Goal: Information Seeking & Learning: Check status

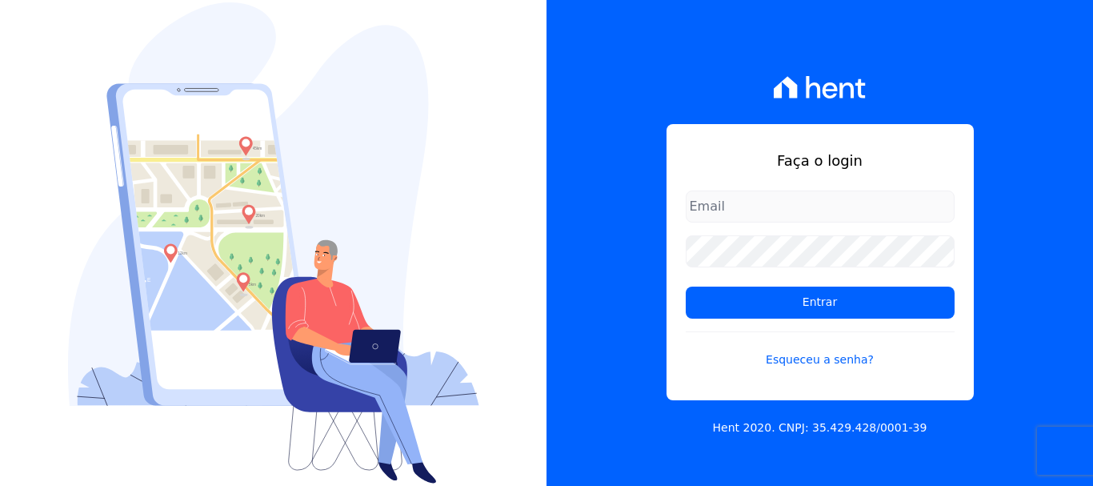
type input "[PERSON_NAME][EMAIL_ADDRESS][DOMAIN_NAME]"
click at [770, 206] on input "erica@petraeng.com.br" at bounding box center [820, 206] width 269 height 32
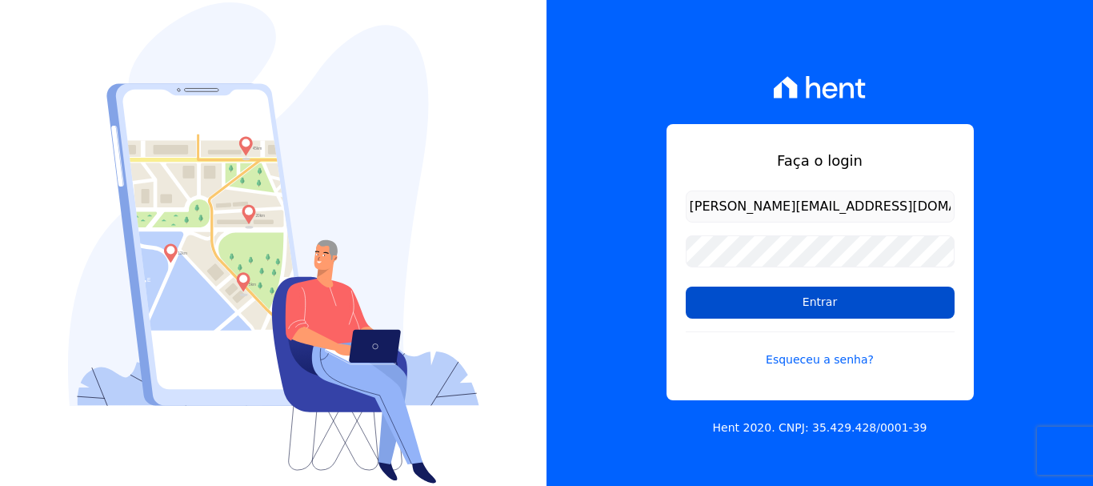
click at [813, 309] on input "Entrar" at bounding box center [820, 302] width 269 height 32
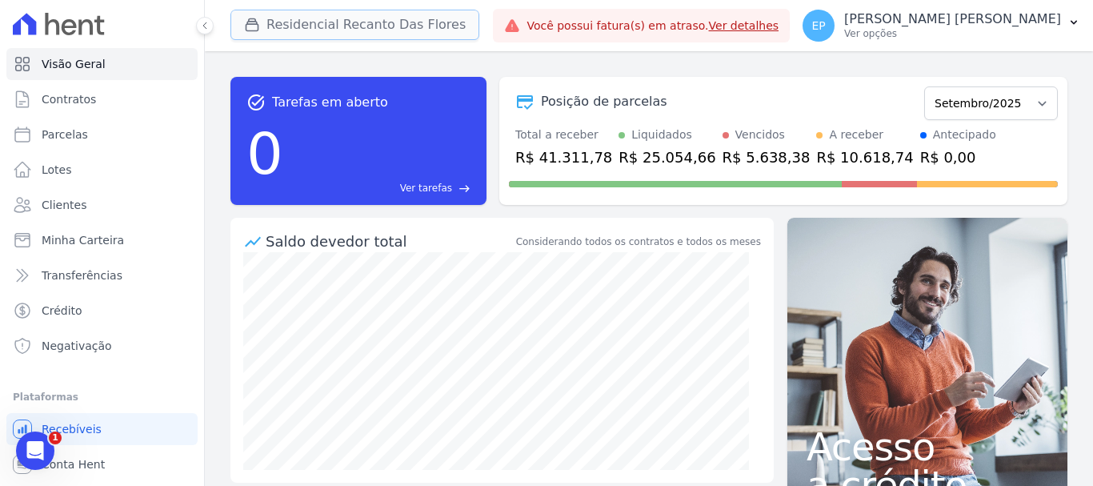
click at [262, 23] on div "button" at bounding box center [255, 25] width 22 height 16
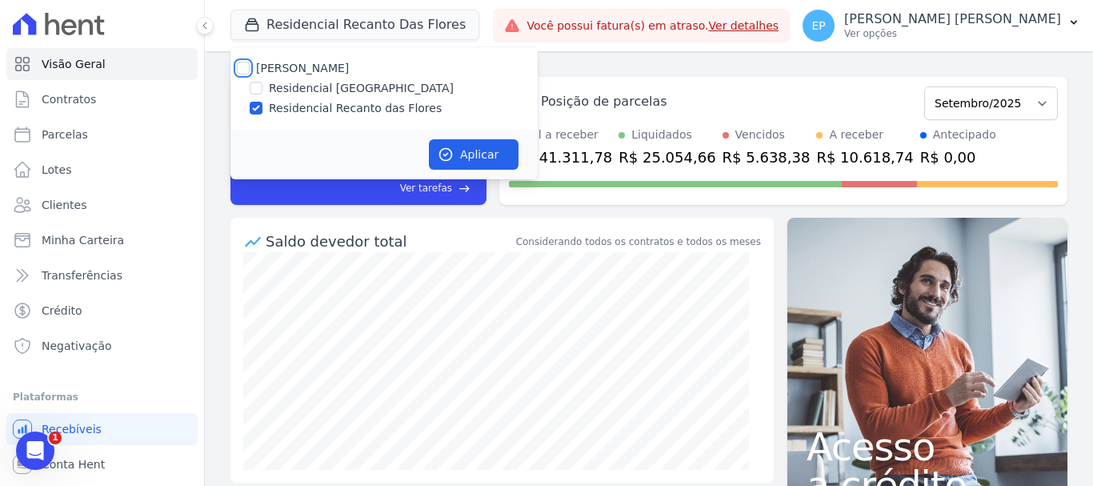
click at [246, 66] on input "[PERSON_NAME]" at bounding box center [243, 68] width 13 height 13
checkbox input "true"
click at [472, 148] on button "Aplicar" at bounding box center [474, 154] width 90 height 30
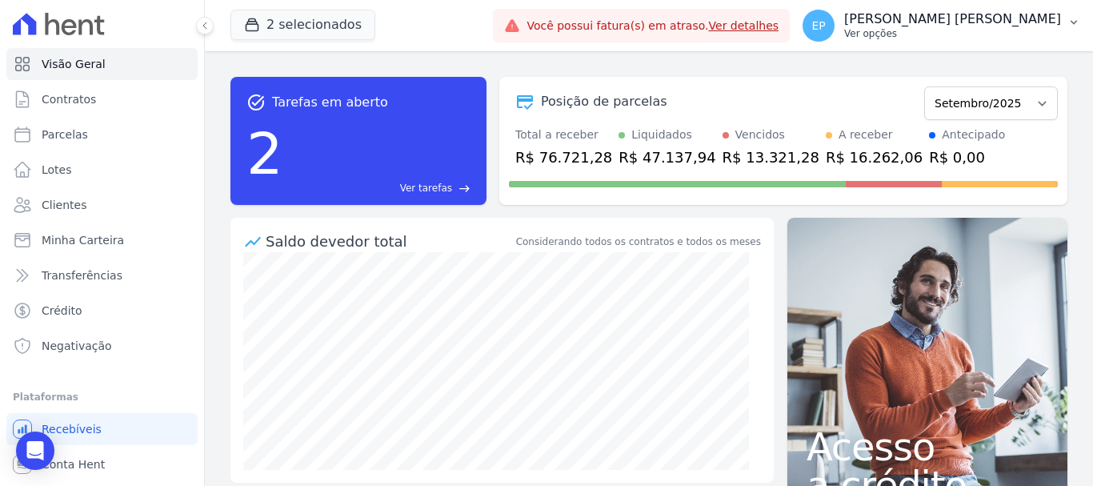
click at [1029, 40] on div "EP Erica Petra Ver opções" at bounding box center [931, 26] width 258 height 32
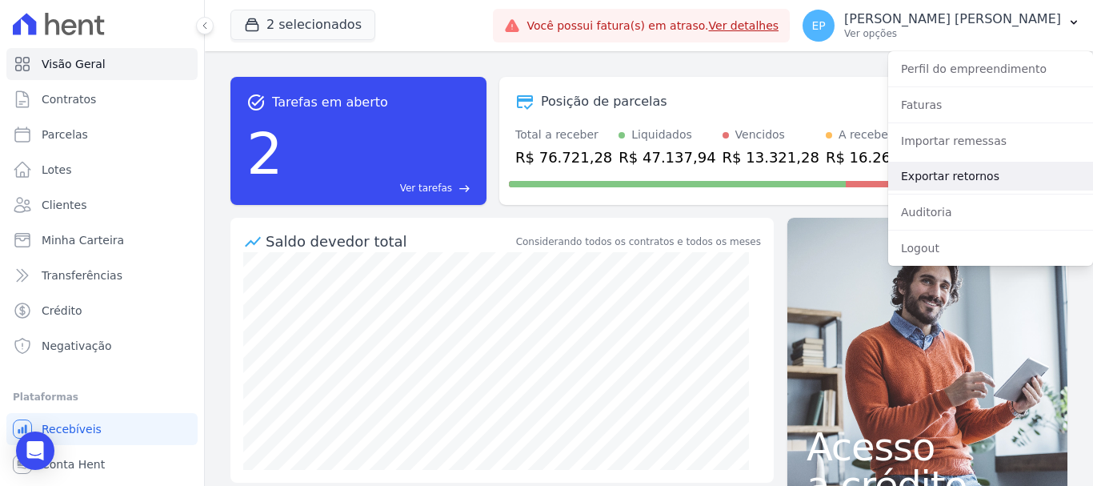
click at [921, 178] on link "Exportar retornos" at bounding box center [990, 176] width 205 height 29
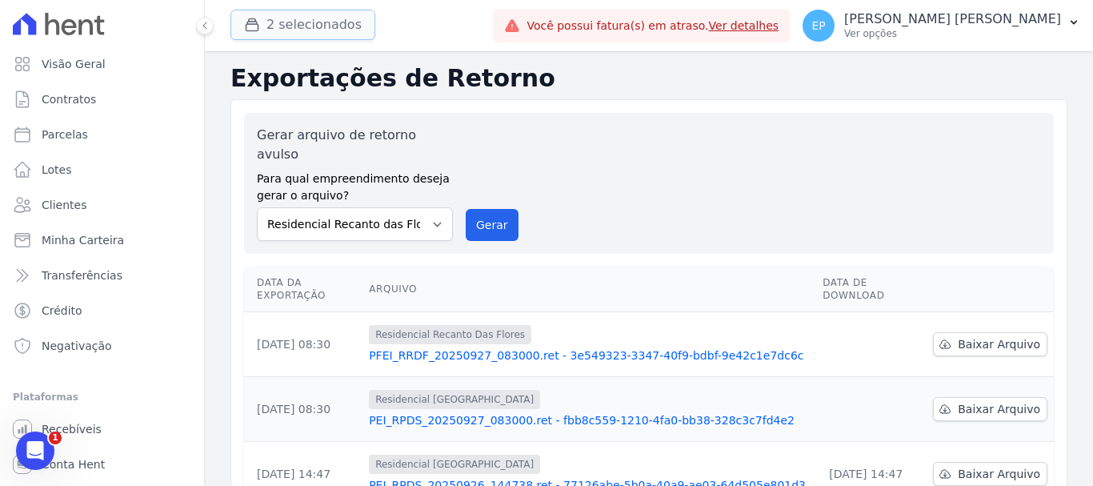
click at [302, 18] on button "2 selecionados" at bounding box center [302, 25] width 145 height 30
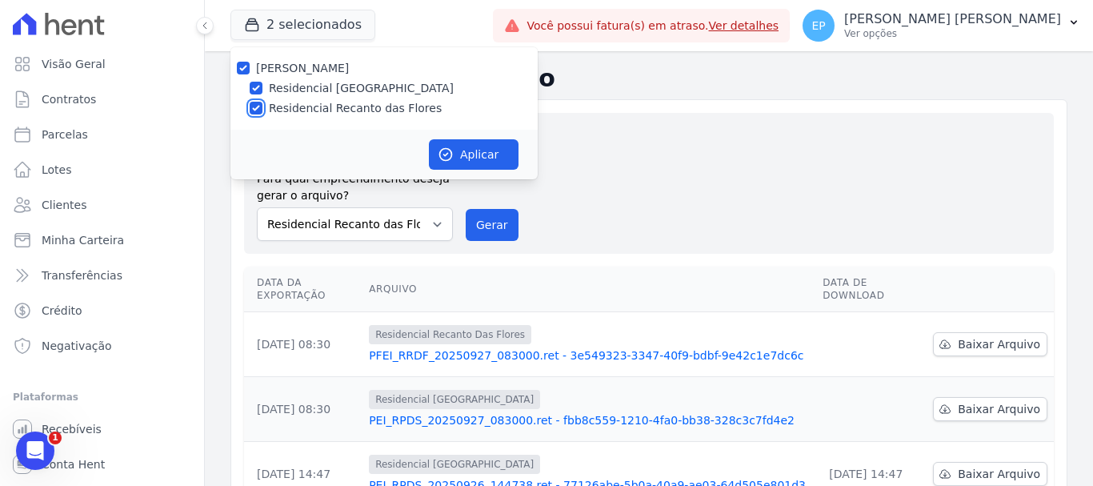
click at [250, 108] on input "Residencial Recanto das Flores" at bounding box center [256, 108] width 13 height 13
checkbox input "false"
click at [467, 151] on button "Aplicar" at bounding box center [474, 154] width 90 height 30
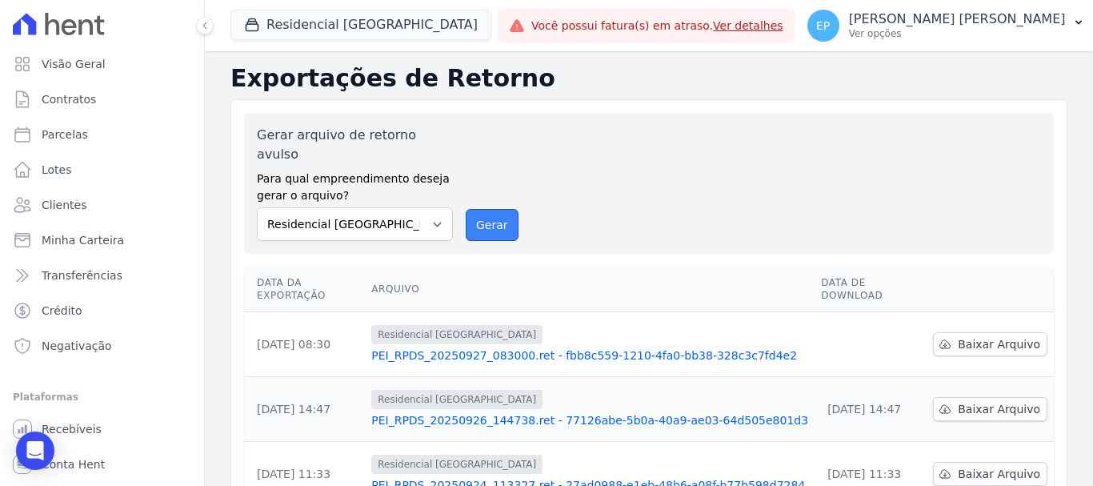
click at [486, 209] on button "Gerar" at bounding box center [492, 225] width 53 height 32
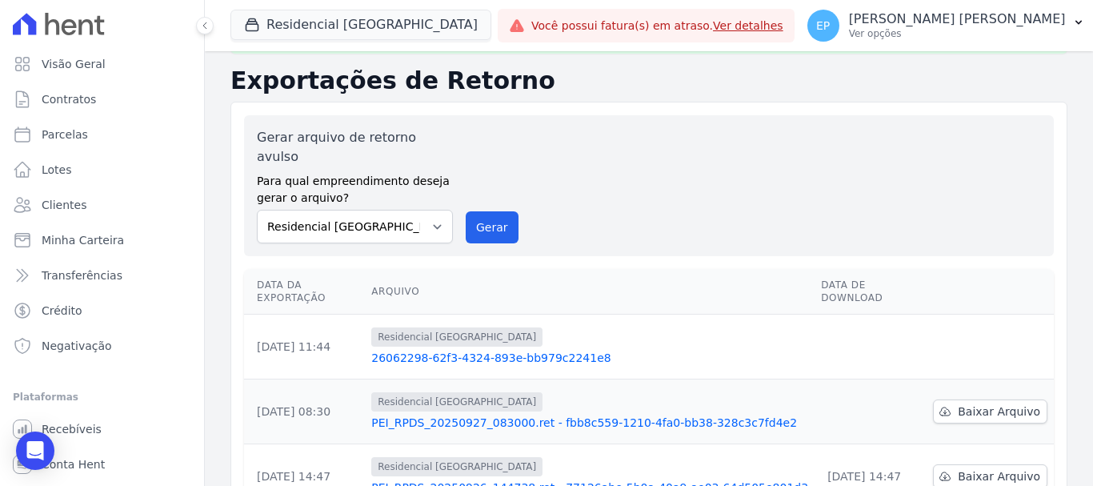
scroll to position [160, 0]
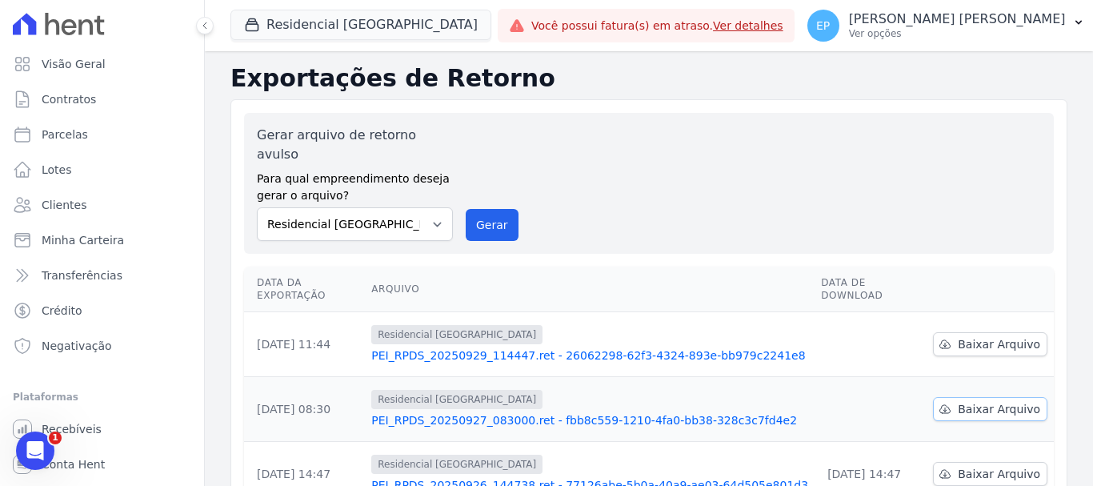
click at [973, 397] on link "Baixar Arquivo" at bounding box center [990, 409] width 114 height 24
click at [976, 336] on span "Baixar Arquivo" at bounding box center [998, 344] width 82 height 16
click at [250, 23] on icon "button" at bounding box center [252, 25] width 16 height 16
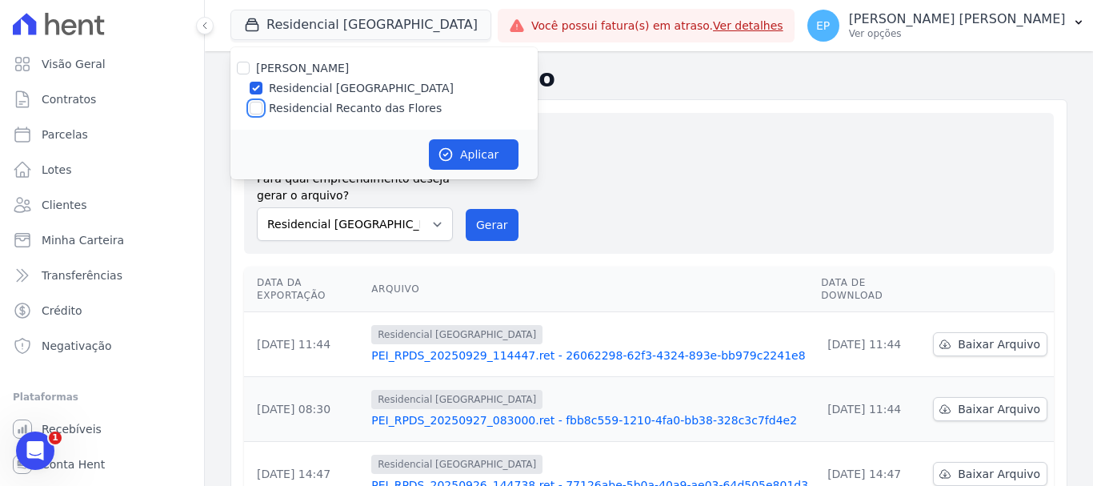
click at [254, 106] on input "Residencial Recanto das Flores" at bounding box center [256, 108] width 13 height 13
checkbox input "true"
click at [258, 90] on input "Residencial [GEOGRAPHIC_DATA]" at bounding box center [256, 88] width 13 height 13
checkbox input "false"
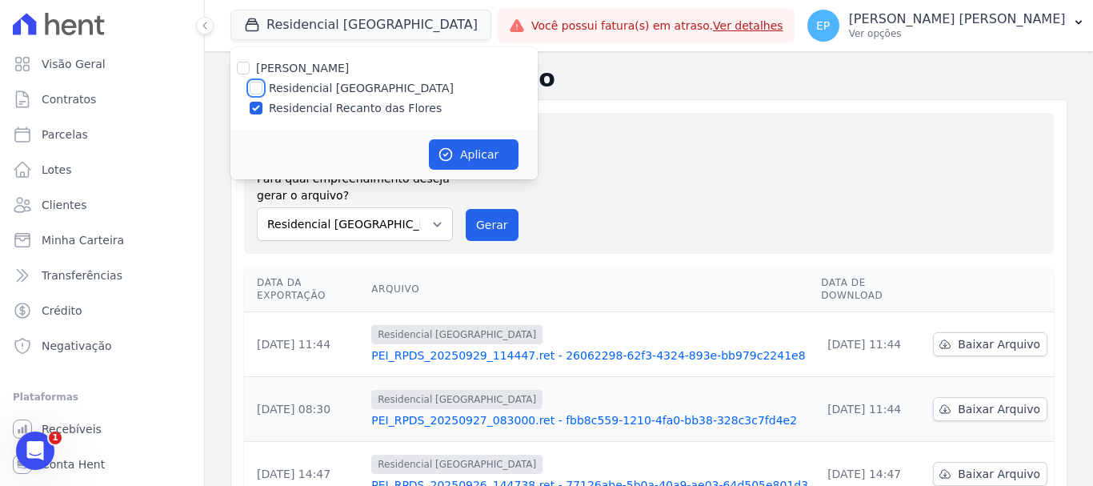
checkbox input "false"
click at [476, 154] on button "Aplicar" at bounding box center [474, 154] width 90 height 30
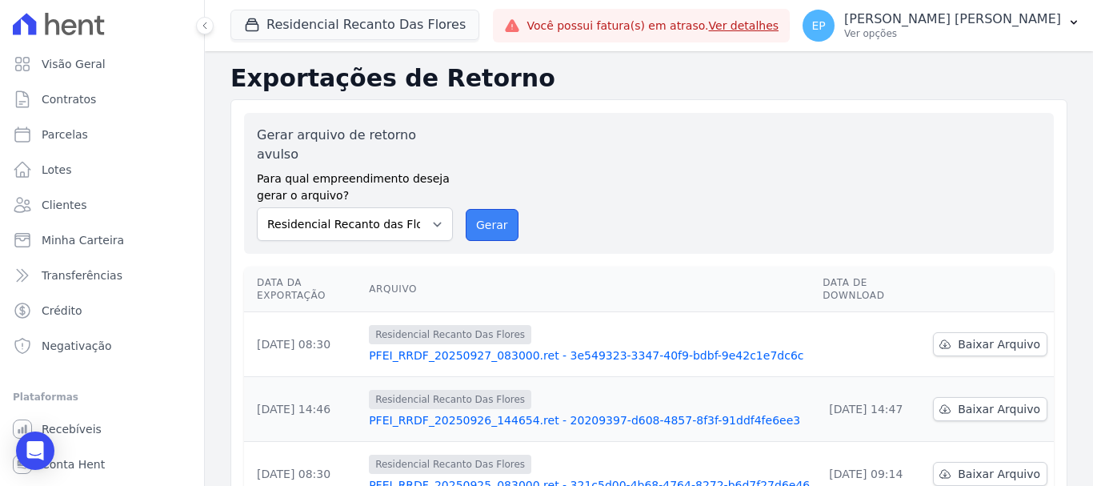
click at [485, 211] on button "Gerar" at bounding box center [492, 225] width 53 height 32
click at [979, 336] on span "Baixar Arquivo" at bounding box center [998, 344] width 82 height 16
click at [277, 26] on button "Residencial Recanto Das Flores" at bounding box center [354, 25] width 249 height 30
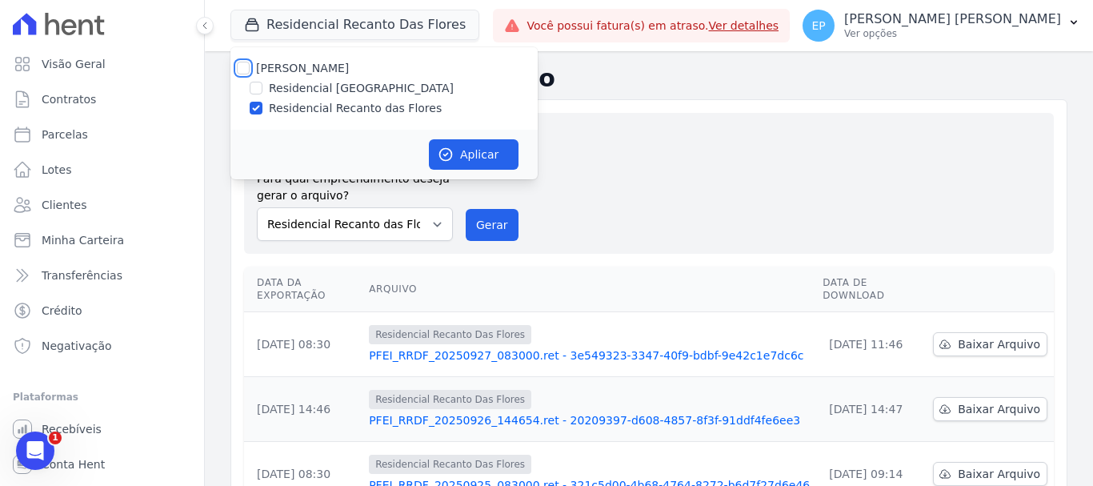
drag, startPoint x: 243, startPoint y: 65, endPoint x: 382, endPoint y: 186, distance: 183.7
click at [243, 66] on input "[PERSON_NAME]" at bounding box center [243, 68] width 13 height 13
checkbox input "true"
click at [474, 152] on button "Aplicar" at bounding box center [474, 154] width 90 height 30
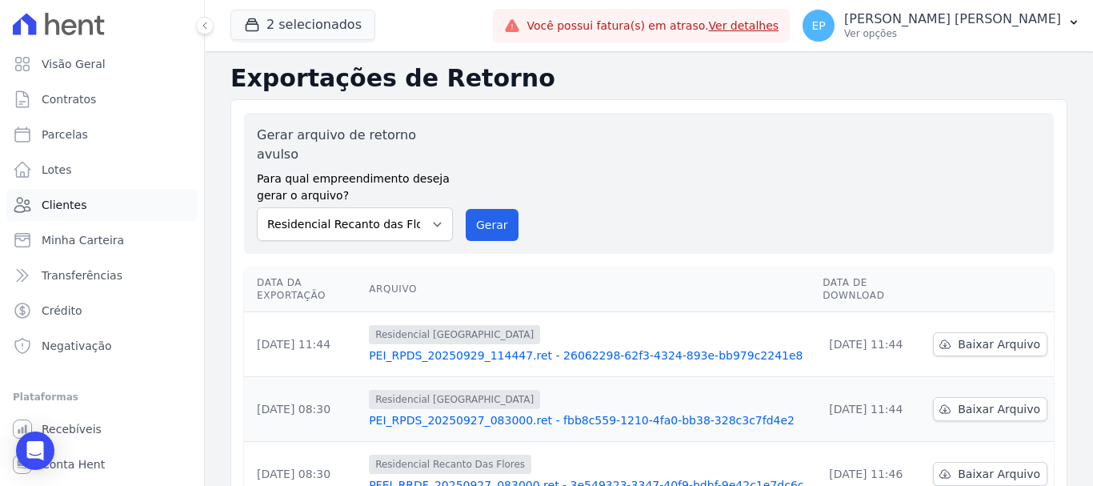
click at [71, 200] on span "Clientes" at bounding box center [64, 205] width 45 height 16
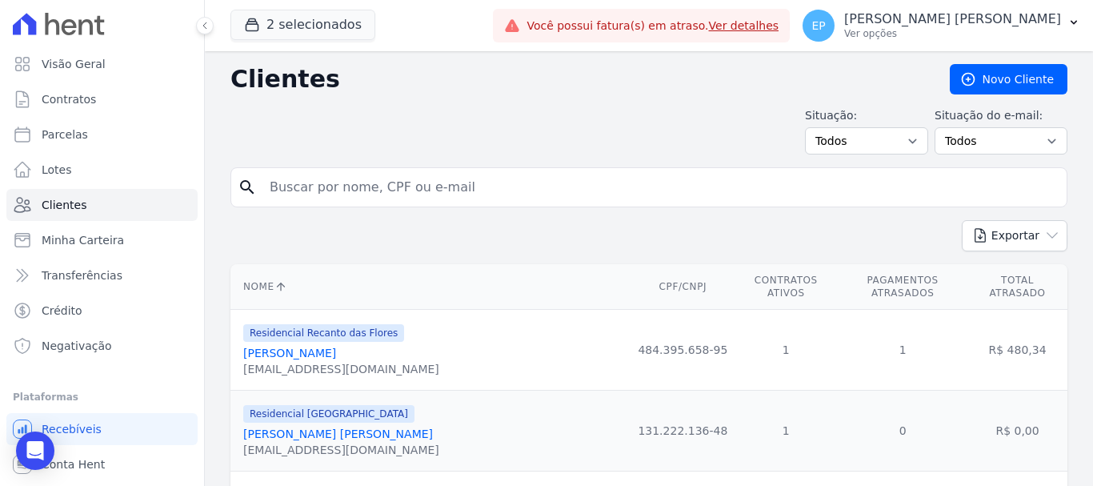
click at [342, 189] on input "search" at bounding box center [660, 187] width 800 height 32
type input "ana ce"
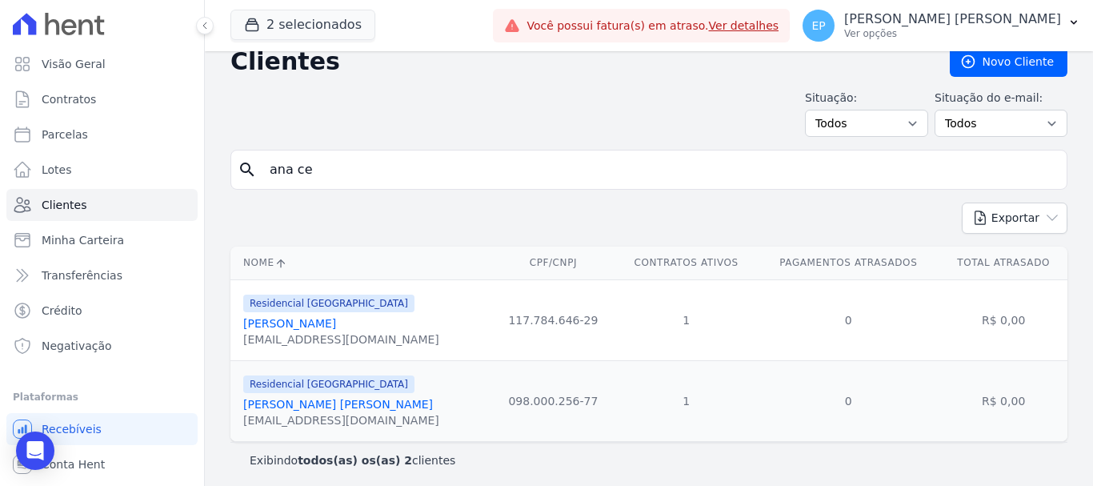
scroll to position [23, 0]
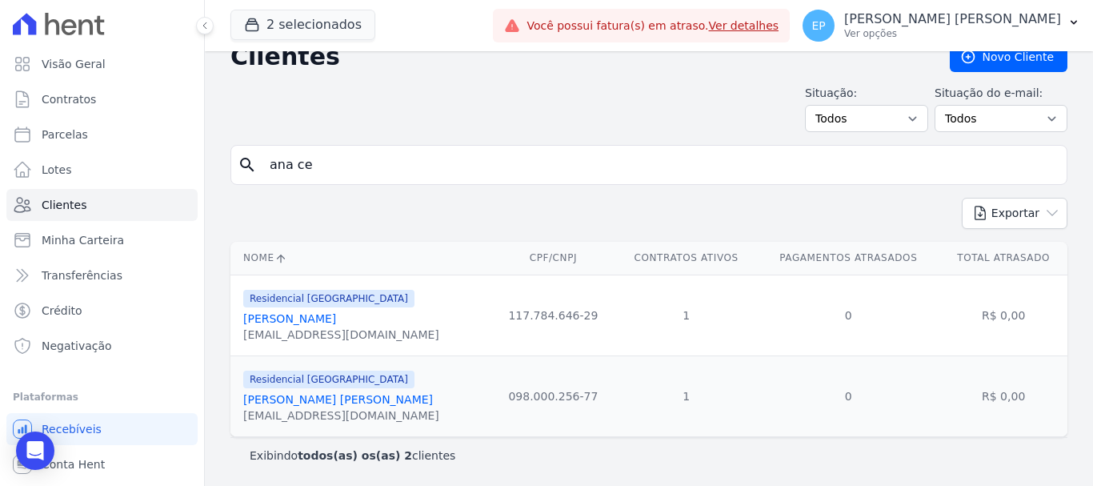
click at [302, 395] on link "[PERSON_NAME] [PERSON_NAME]" at bounding box center [338, 399] width 190 height 13
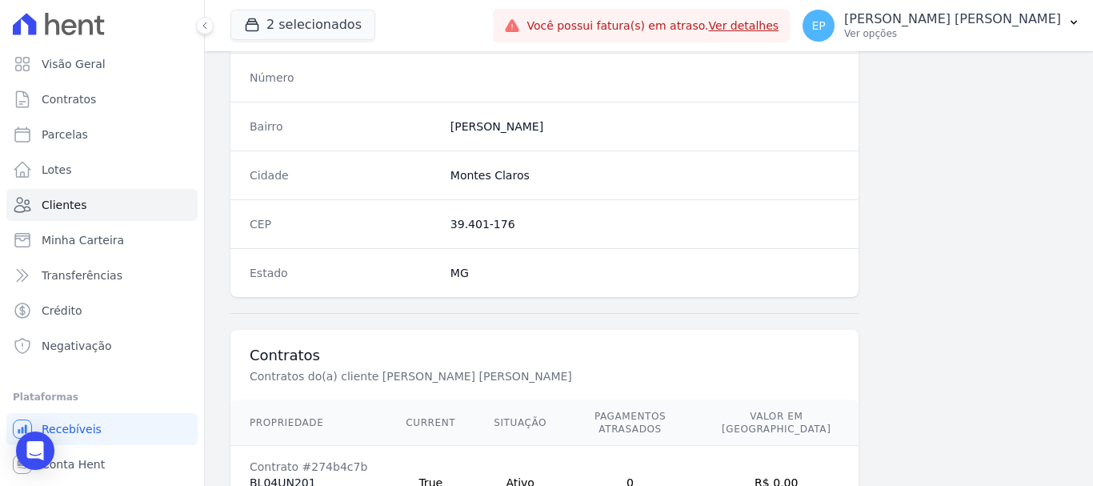
scroll to position [1011, 0]
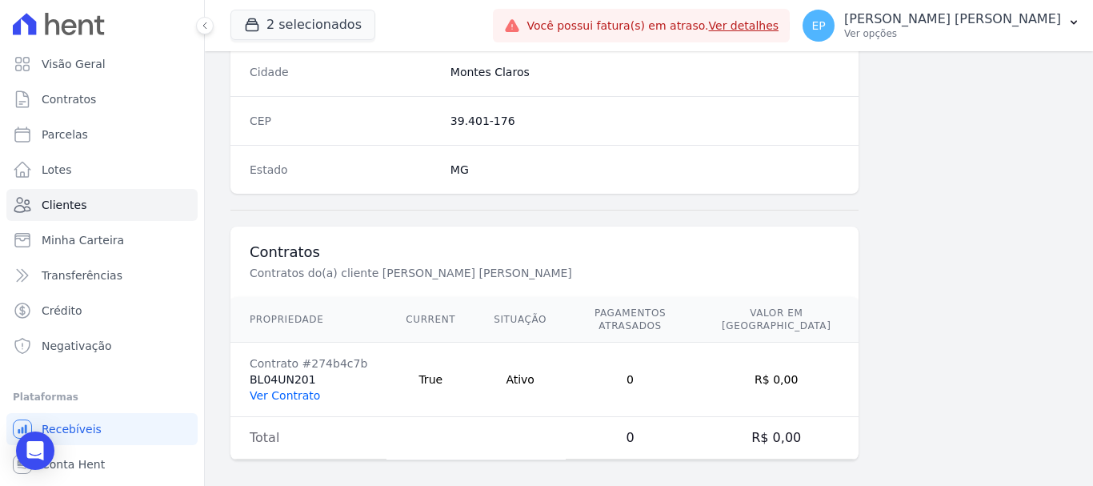
click at [284, 389] on link "Ver Contrato" at bounding box center [285, 395] width 70 height 13
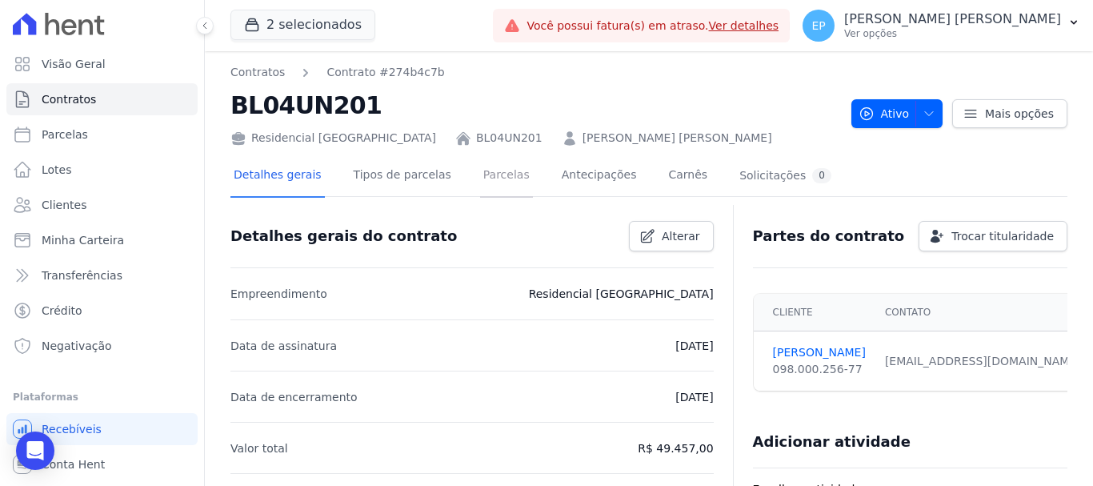
click at [483, 173] on link "Parcelas" at bounding box center [506, 176] width 53 height 42
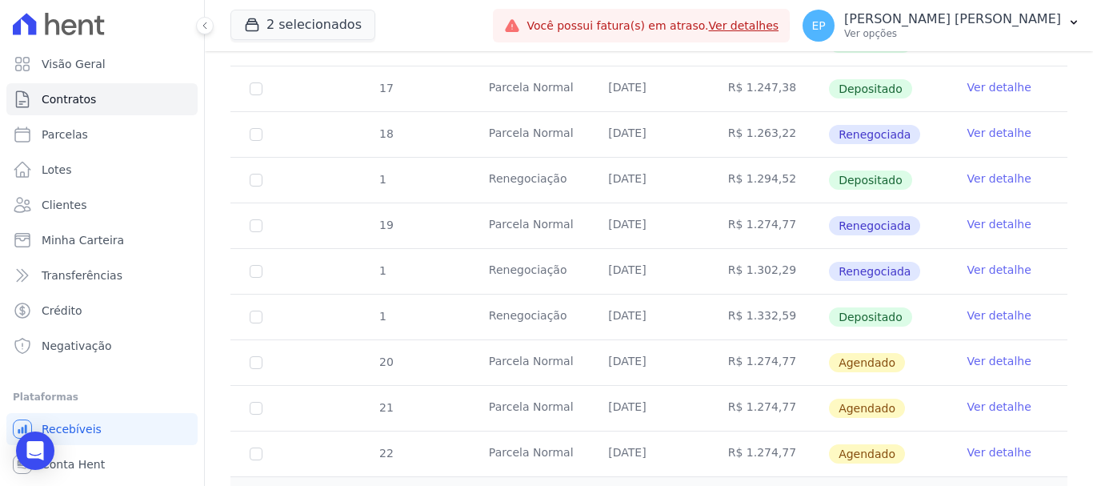
scroll to position [1040, 0]
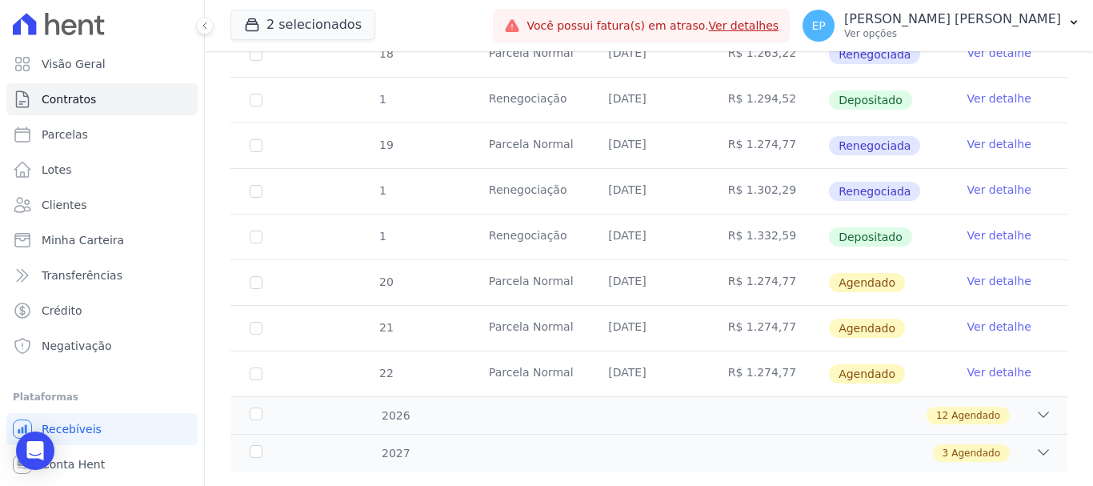
click at [987, 227] on link "Ver detalhe" at bounding box center [999, 235] width 64 height 16
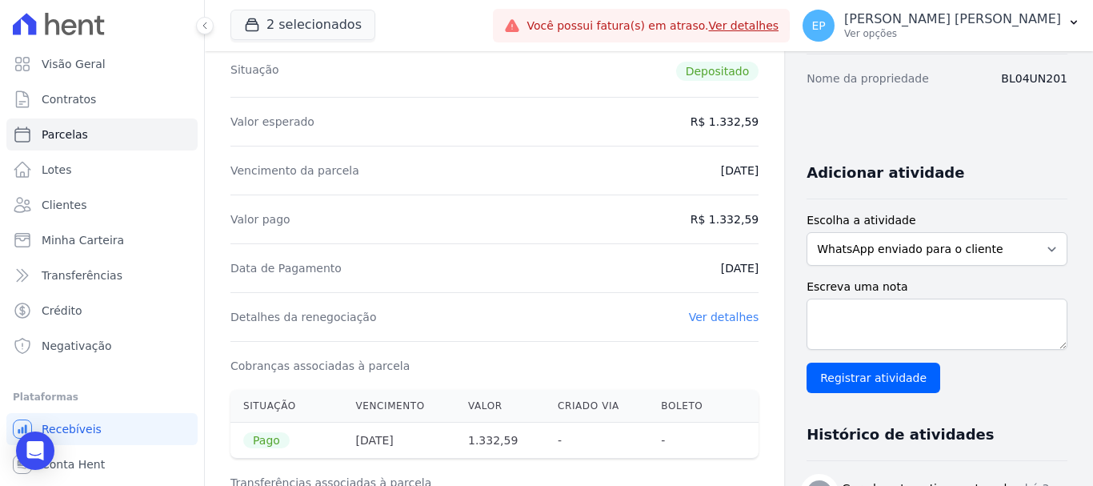
scroll to position [240, 0]
click at [66, 194] on link "Clientes" at bounding box center [101, 205] width 191 height 32
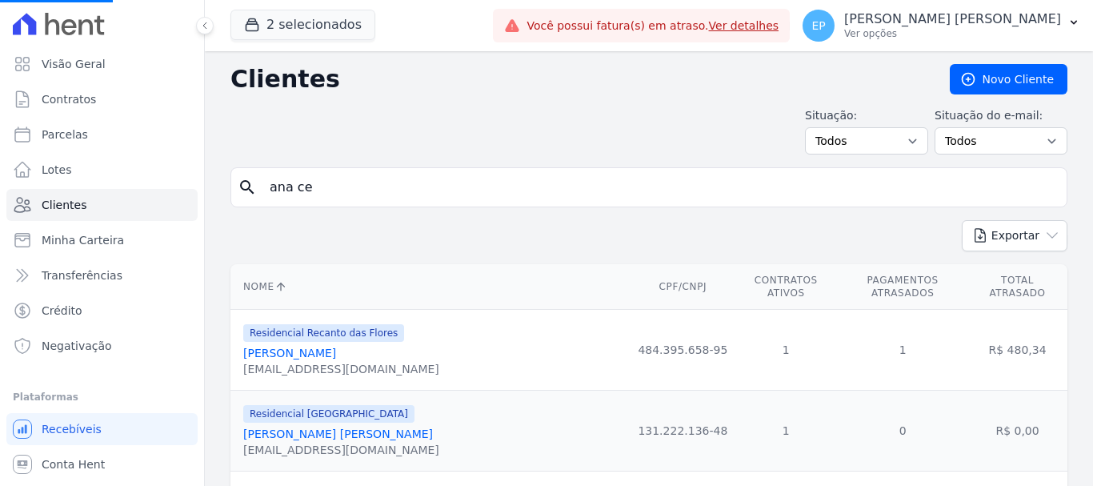
drag, startPoint x: 320, startPoint y: 189, endPoint x: 216, endPoint y: 189, distance: 104.0
click at [401, 191] on input "search" at bounding box center [660, 187] width 800 height 32
type input "izabe"
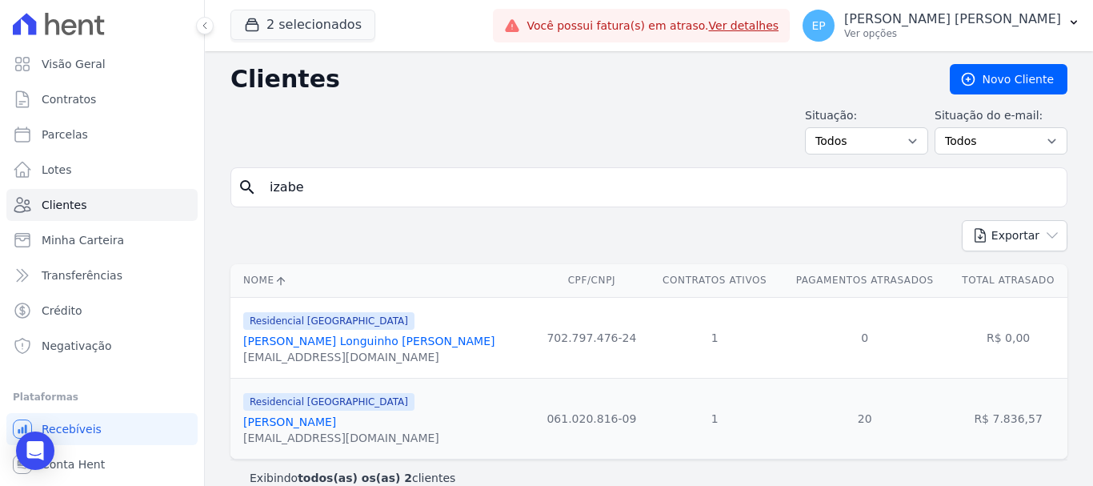
click at [326, 345] on link "[PERSON_NAME] Longuinho [PERSON_NAME]" at bounding box center [368, 340] width 251 height 13
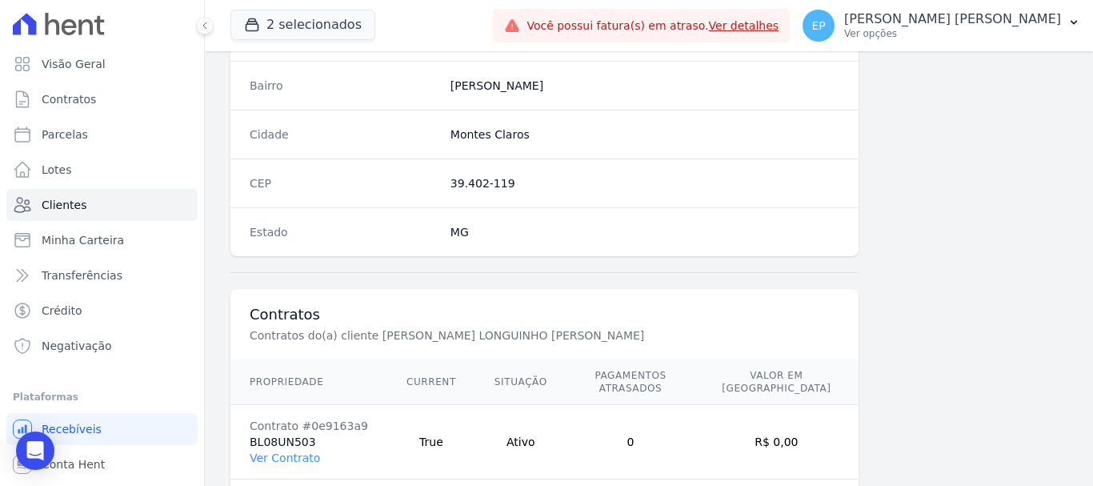
scroll to position [1011, 0]
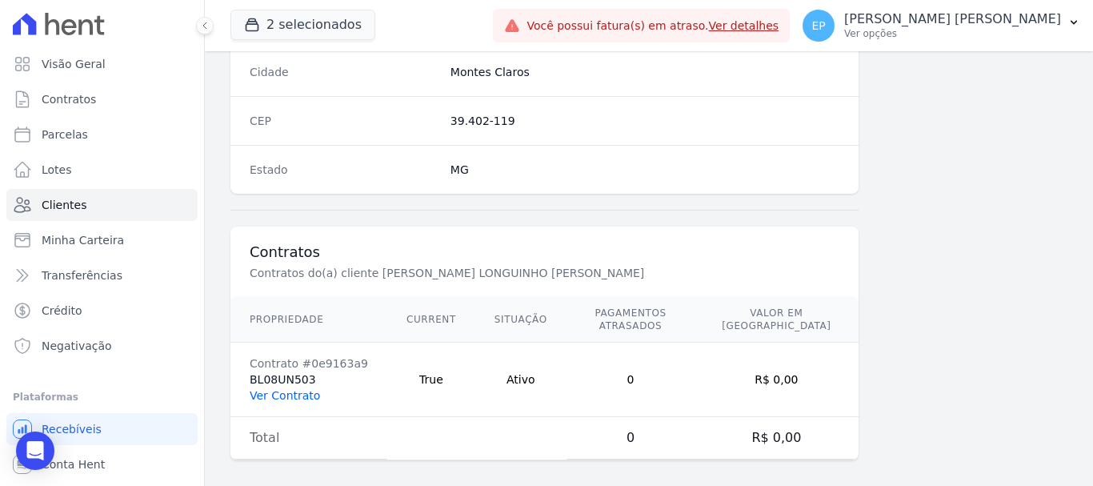
click at [312, 389] on link "Ver Contrato" at bounding box center [285, 395] width 70 height 13
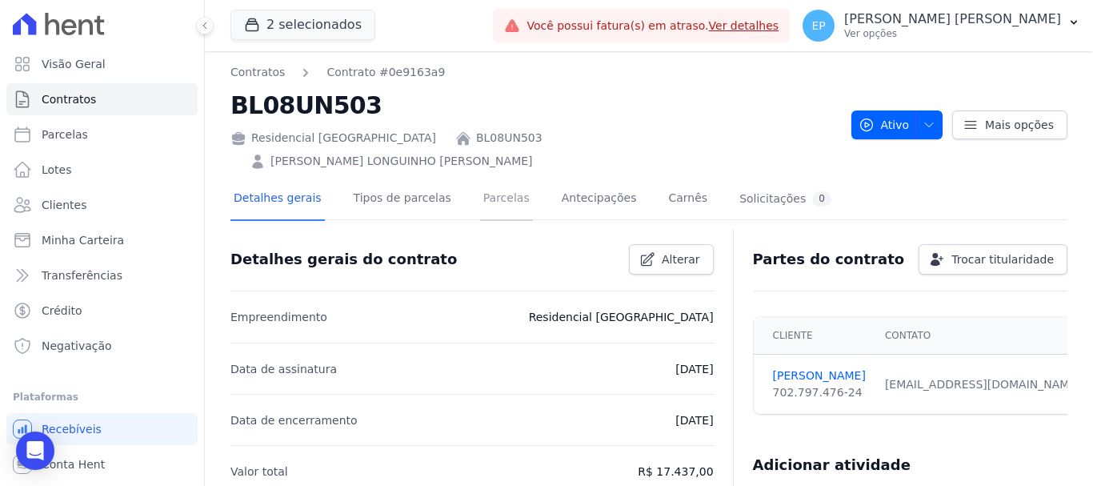
click at [492, 178] on link "Parcelas" at bounding box center [506, 199] width 53 height 42
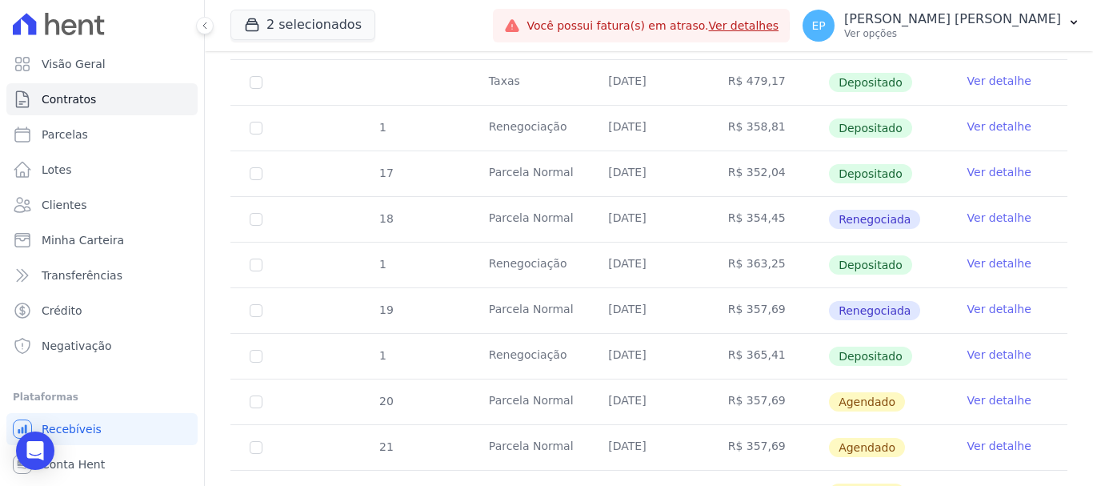
scroll to position [880, 0]
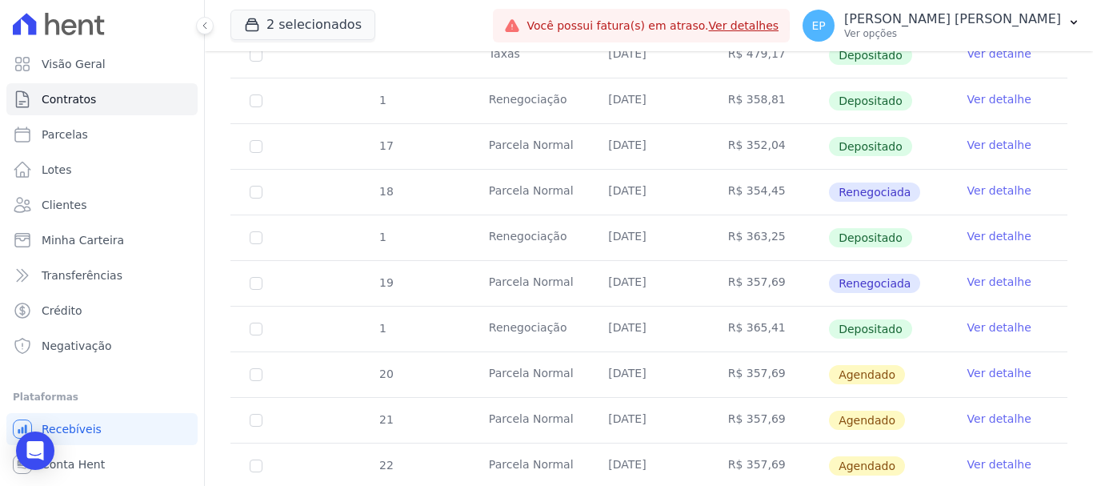
click at [985, 319] on link "Ver detalhe" at bounding box center [999, 327] width 64 height 16
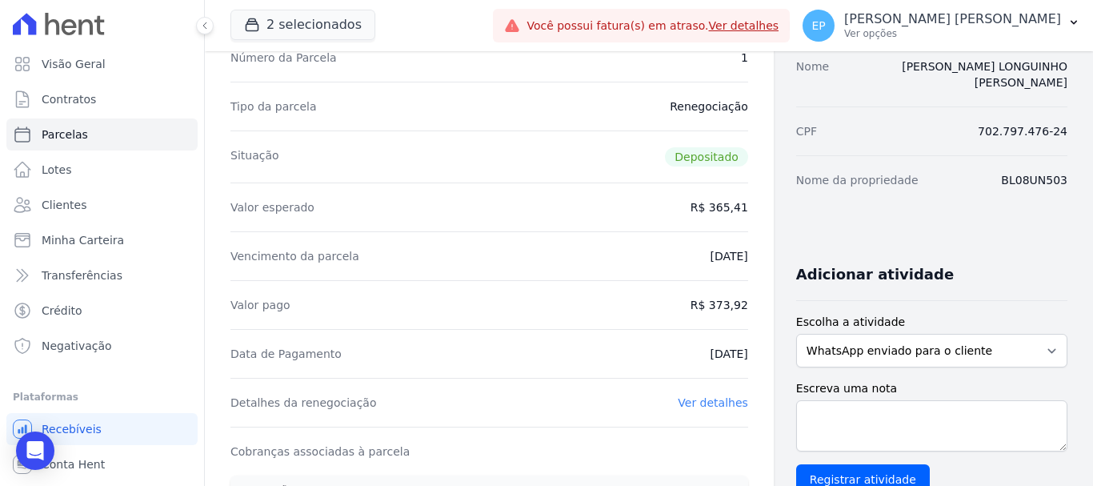
scroll to position [160, 0]
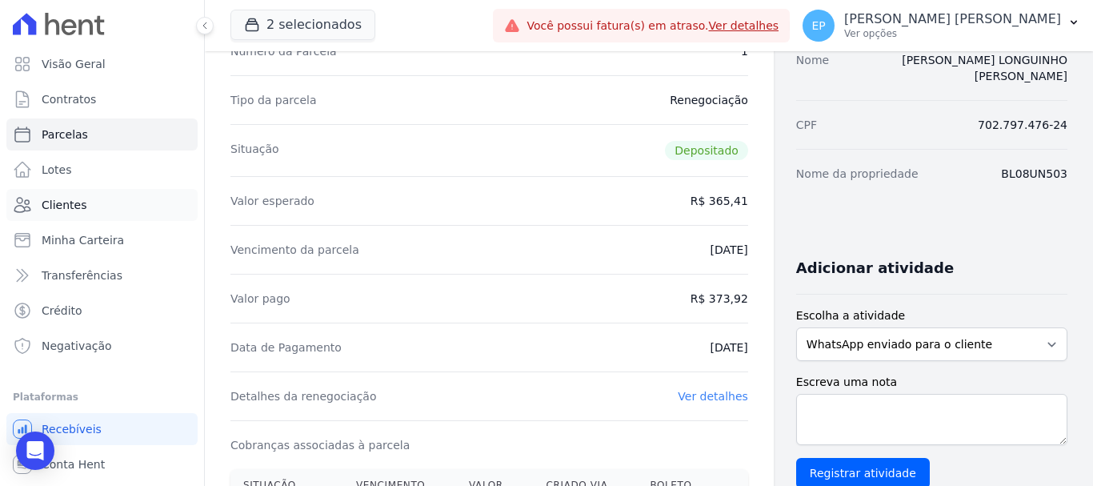
click at [55, 212] on span "Clientes" at bounding box center [64, 205] width 45 height 16
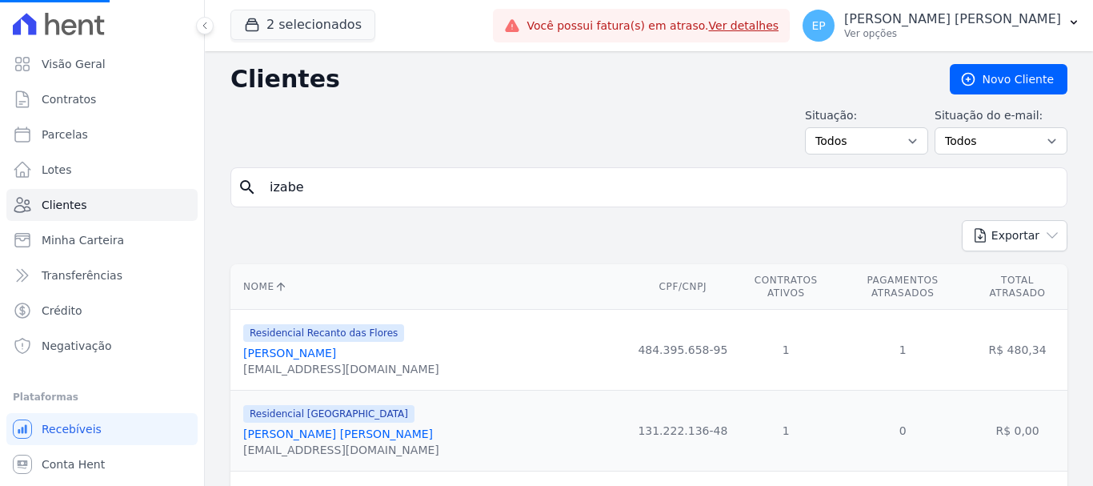
drag, startPoint x: 218, startPoint y: 185, endPoint x: 191, endPoint y: 175, distance: 28.8
click at [191, 175] on div "Visão Geral Contratos [GEOGRAPHIC_DATA] Lotes Clientes Minha Carteira Transferê…" at bounding box center [546, 243] width 1093 height 486
click at [433, 178] on input "search" at bounding box center [660, 187] width 800 height 32
type input "[PERSON_NAME]"
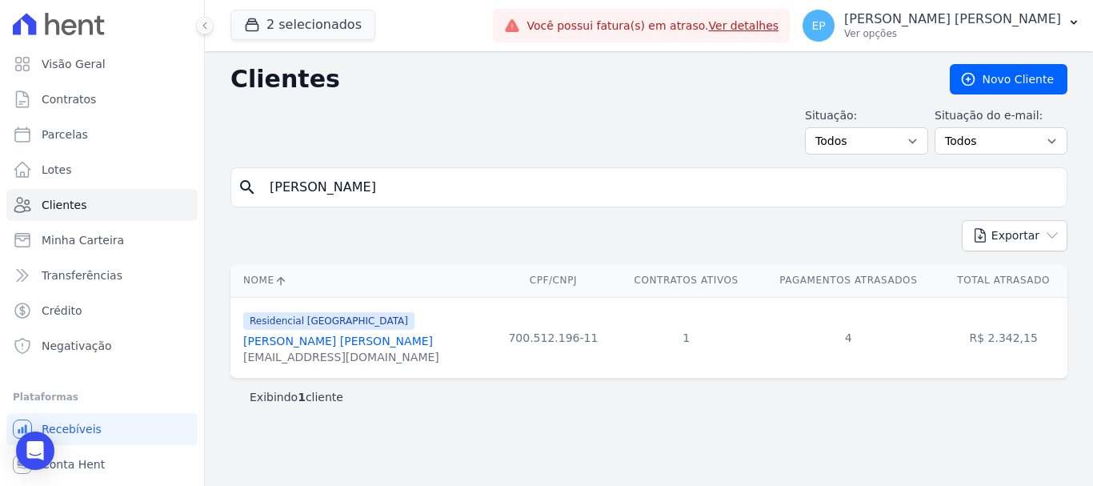
click at [318, 346] on link "[PERSON_NAME] [PERSON_NAME]" at bounding box center [338, 340] width 190 height 13
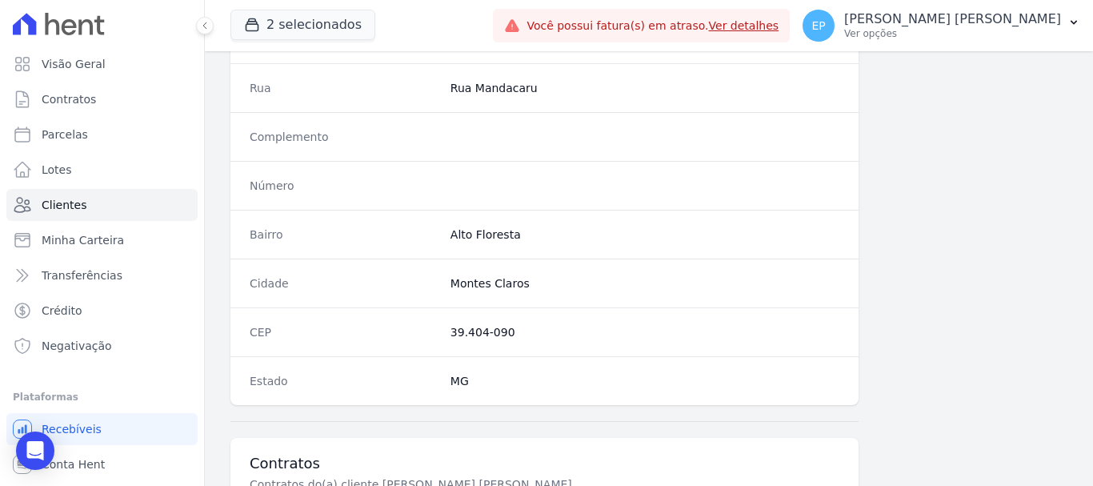
scroll to position [1011, 0]
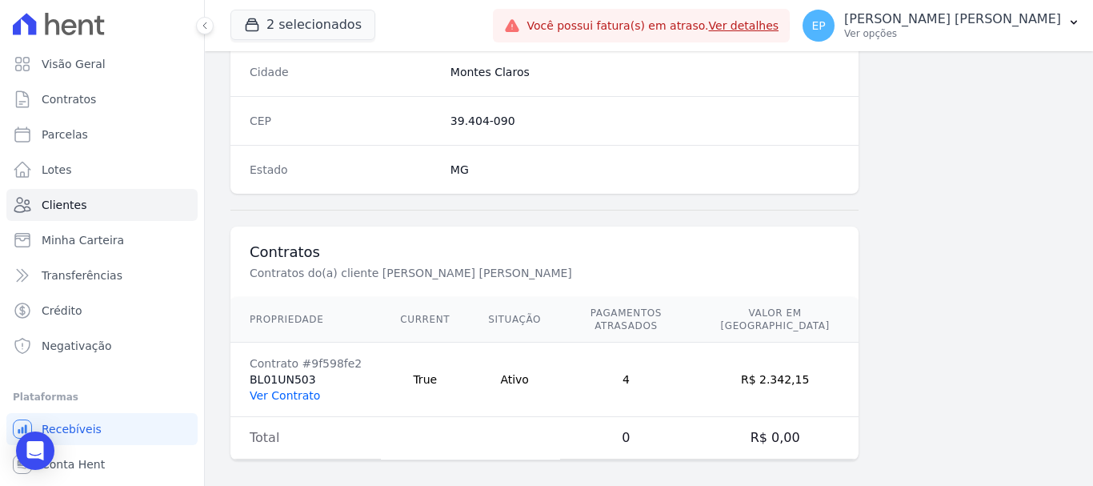
click at [278, 389] on link "Ver Contrato" at bounding box center [285, 395] width 70 height 13
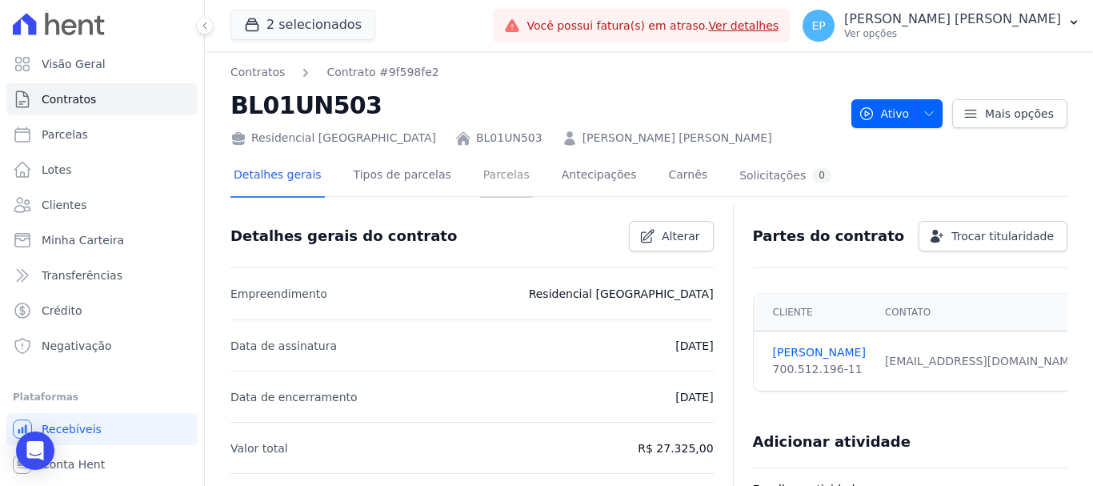
click at [480, 175] on link "Parcelas" at bounding box center [506, 176] width 53 height 42
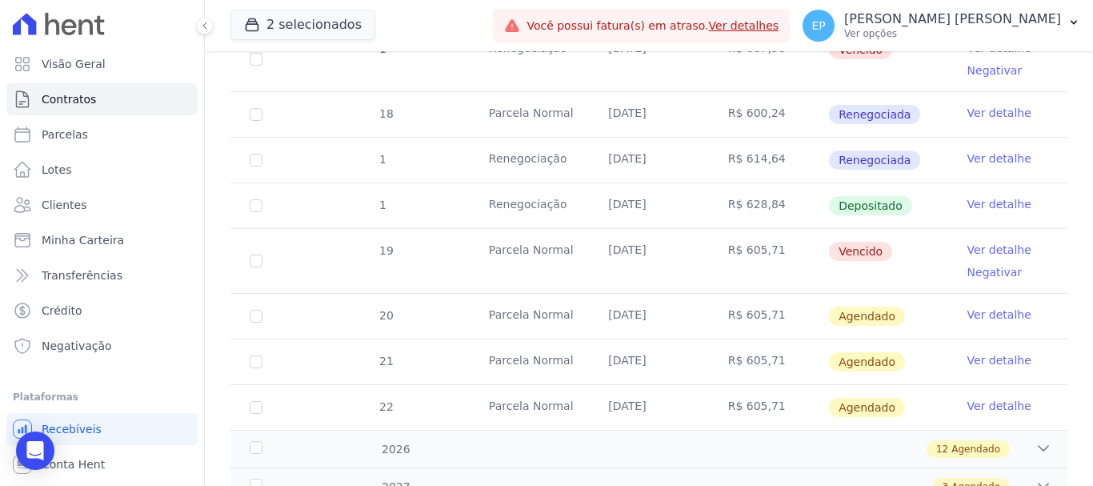
scroll to position [1360, 0]
